Goal: Check status: Check status

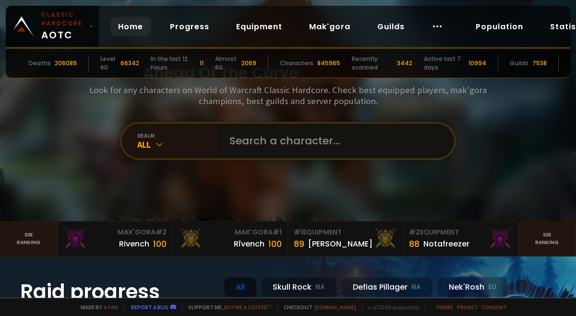
click at [259, 143] on input "text" at bounding box center [333, 141] width 219 height 35
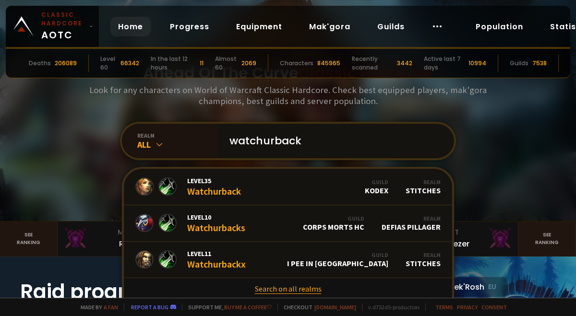
type input "watchurback"
click at [293, 289] on link "Search on all realms" at bounding box center [288, 288] width 328 height 21
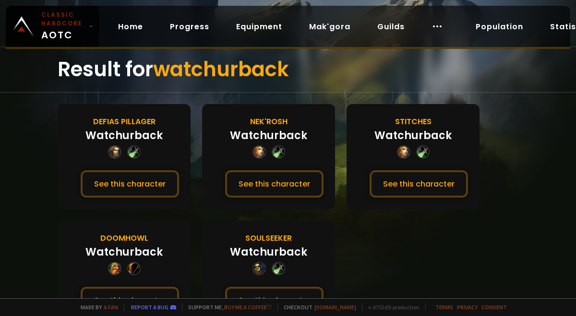
scroll to position [15, 0]
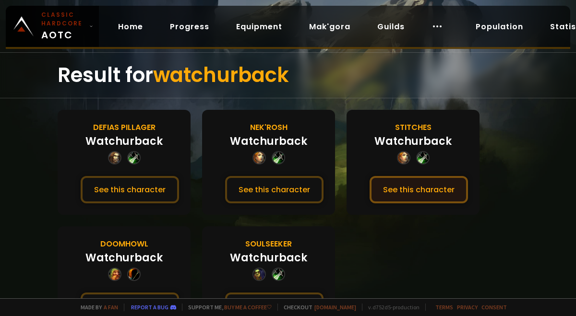
click at [452, 190] on button "See this character" at bounding box center [419, 189] width 98 height 27
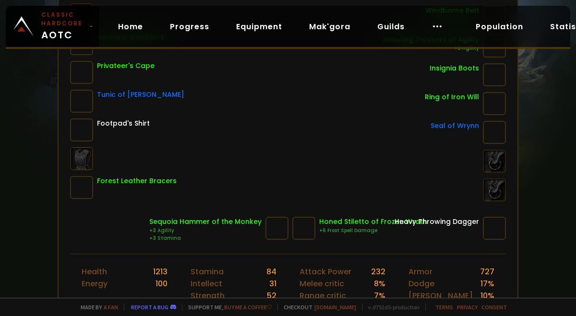
scroll to position [213, 0]
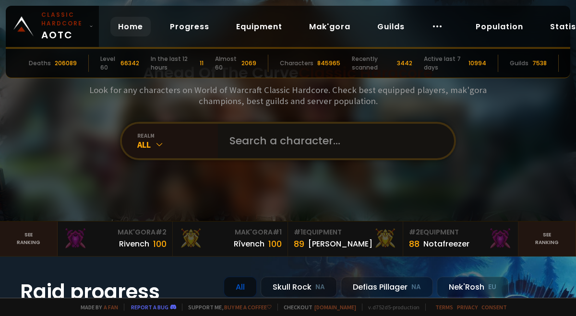
click at [273, 141] on input "text" at bounding box center [333, 141] width 219 height 35
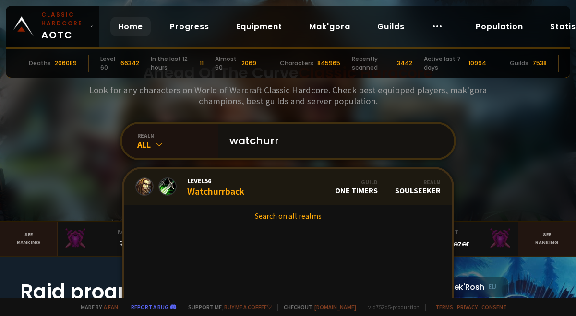
type input "watchurr"
click at [278, 194] on link "Level 56 Watchurrback Guild One Timers Realm Soulseeker" at bounding box center [288, 187] width 328 height 36
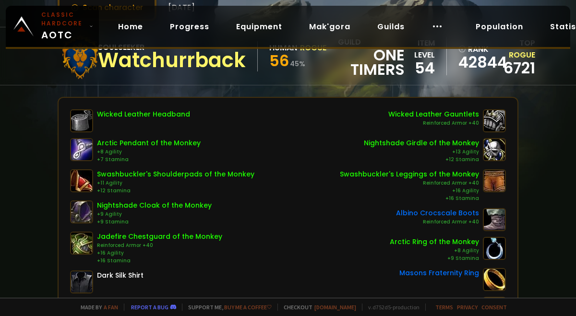
scroll to position [76, 0]
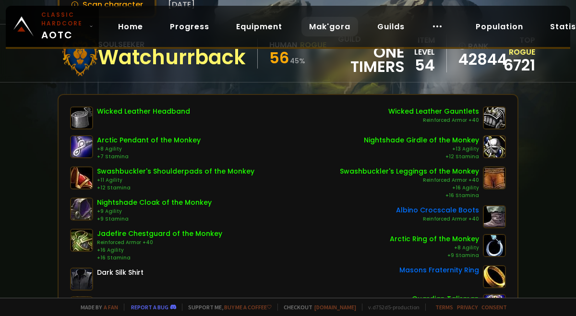
click at [312, 23] on link "Mak'gora" at bounding box center [329, 27] width 57 height 20
